Goal: Check status: Check status

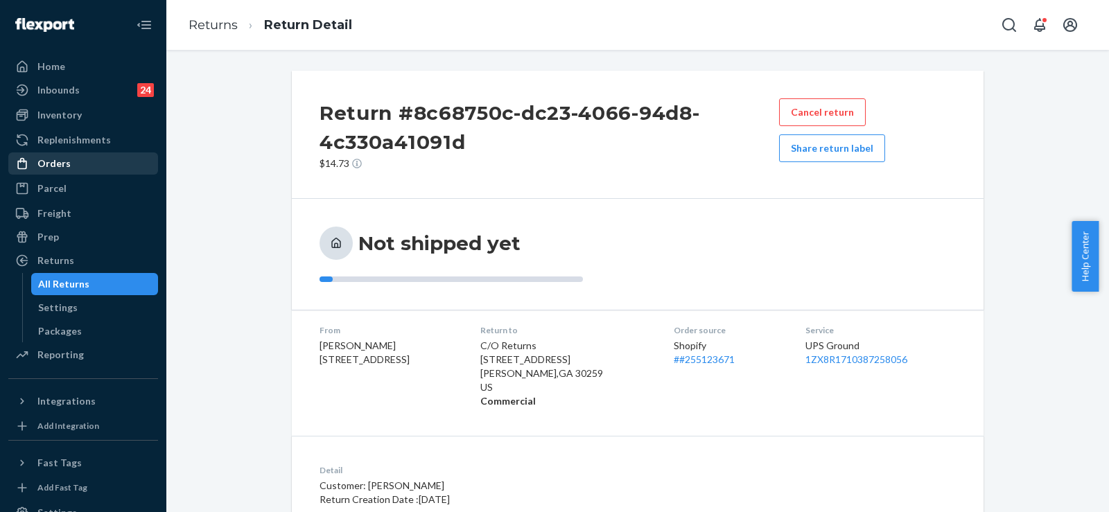
click at [107, 166] on div "Orders" at bounding box center [83, 163] width 147 height 19
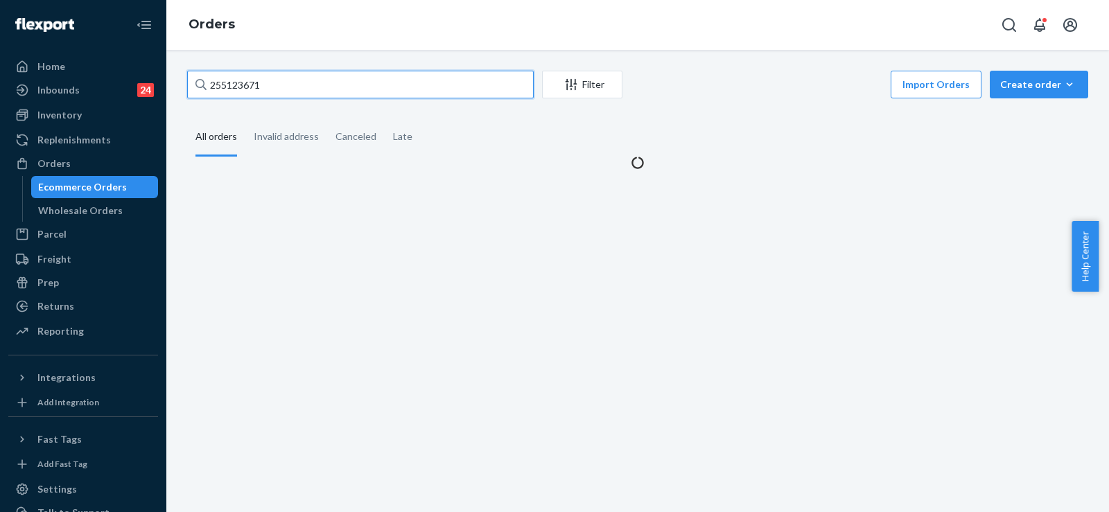
click at [247, 90] on input "255123671" at bounding box center [360, 85] width 347 height 28
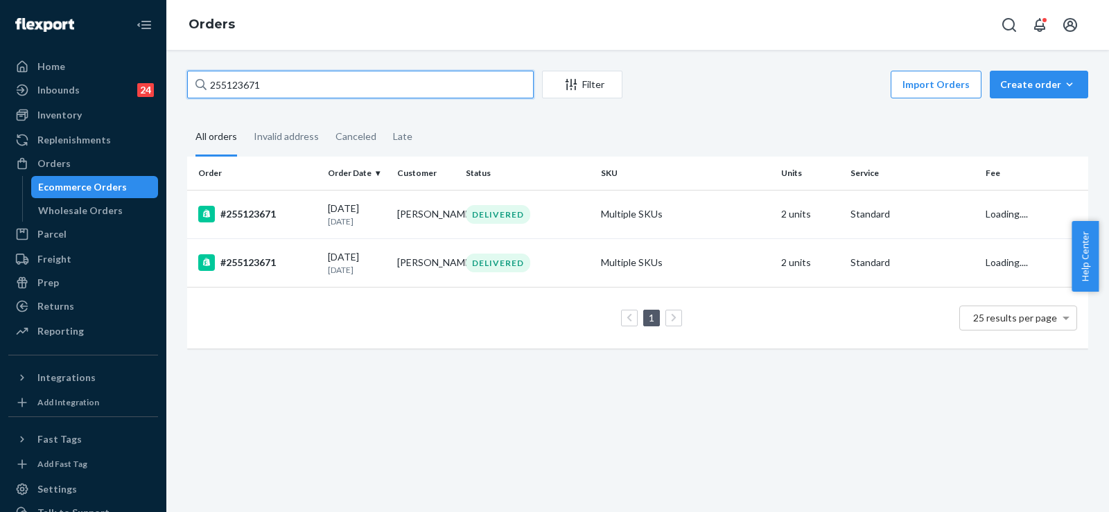
paste input "257081"
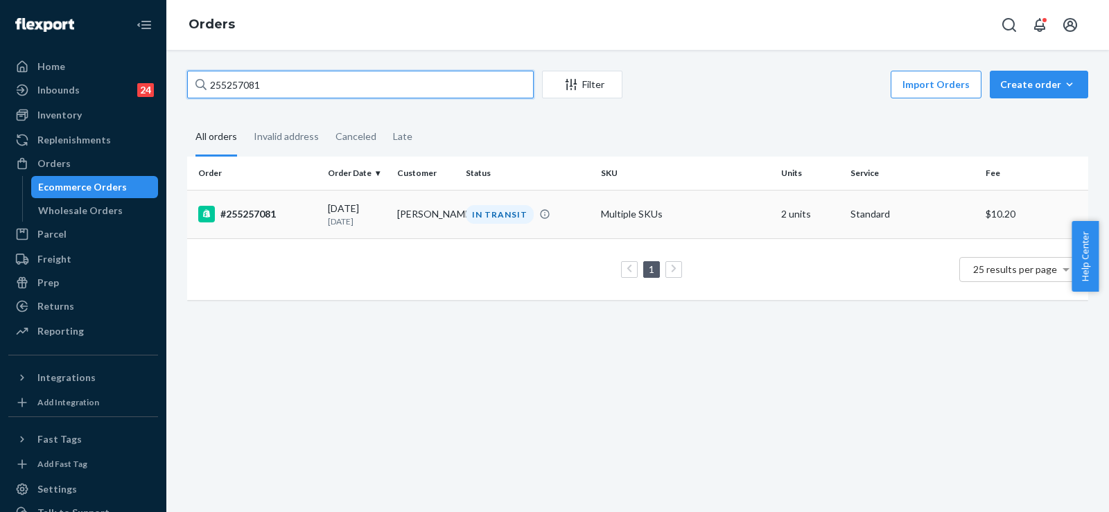
type input "255257081"
click at [333, 204] on div "[DATE] [DATE]" at bounding box center [357, 215] width 58 height 26
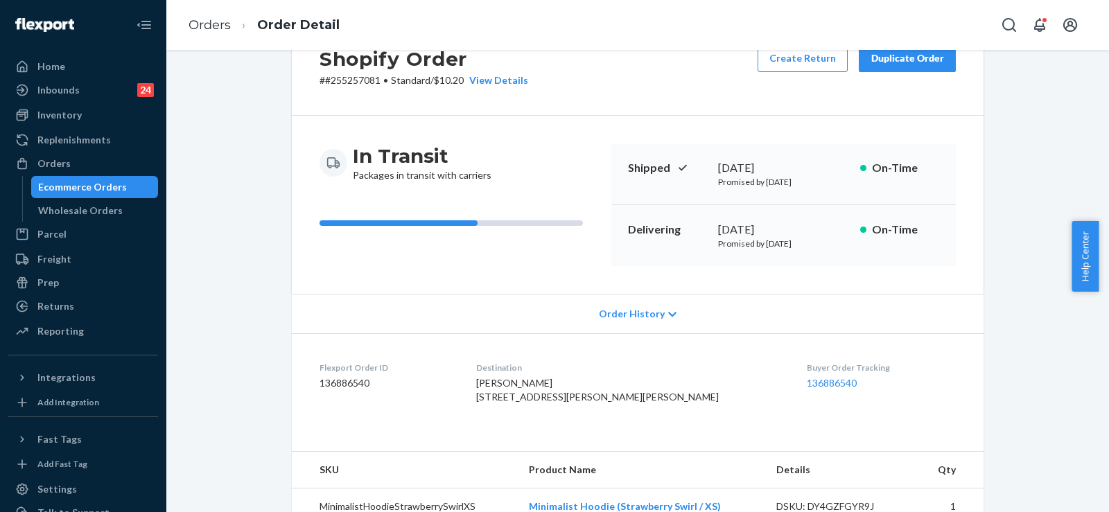
scroll to position [139, 0]
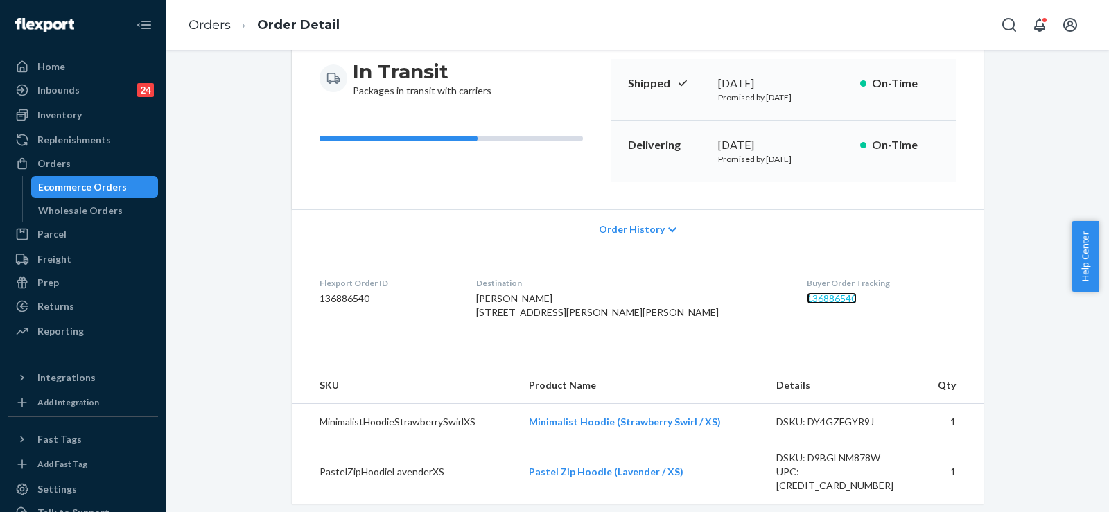
click at [807, 300] on link "136886540" at bounding box center [832, 299] width 50 height 12
click at [211, 17] on link "Orders" at bounding box center [210, 24] width 42 height 15
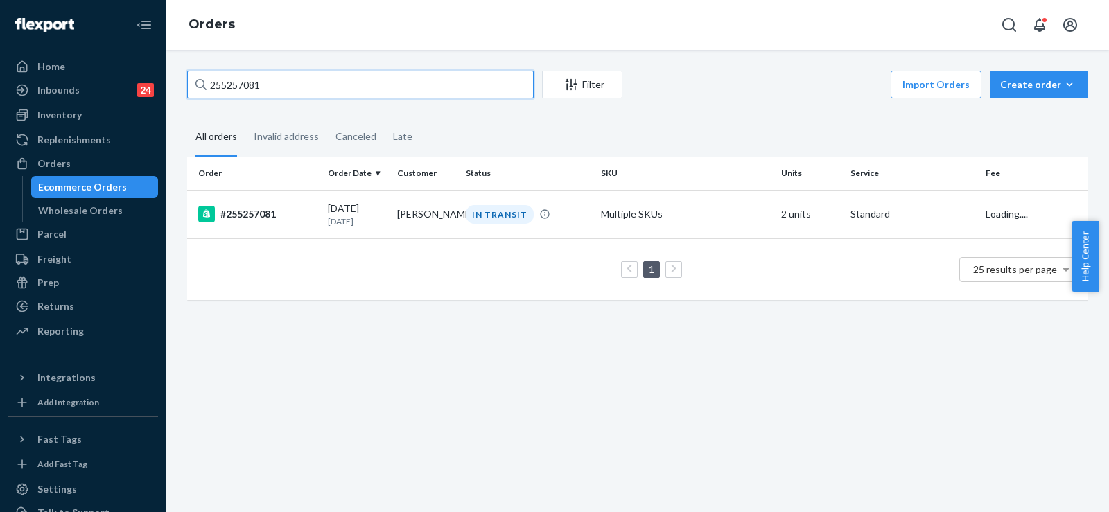
click at [232, 87] on input "255257081" at bounding box center [360, 85] width 347 height 28
paste input "4581117"
type input "254581117"
